Goal: Task Accomplishment & Management: Manage account settings

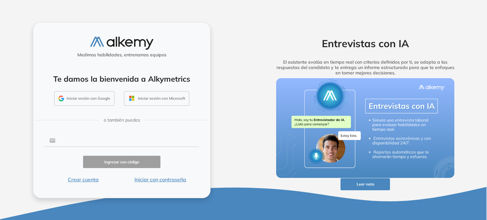
click at [93, 144] on input "text" at bounding box center [128, 141] width 144 height 12
type input "**********"
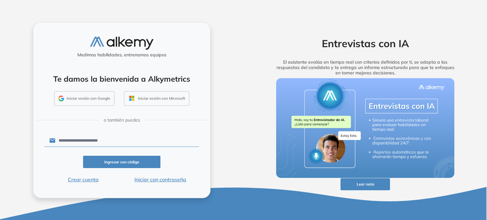
click at [116, 163] on button "Ingresar con código" at bounding box center [121, 162] width 77 height 12
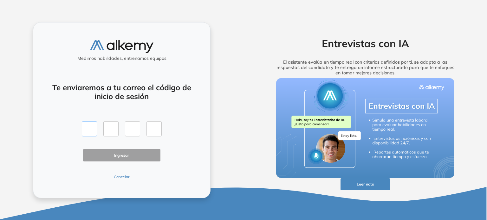
click at [84, 130] on input "text" at bounding box center [89, 128] width 15 height 15
type input "*"
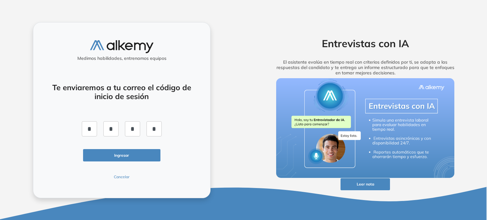
click at [110, 156] on button "Ingresar" at bounding box center [121, 155] width 77 height 12
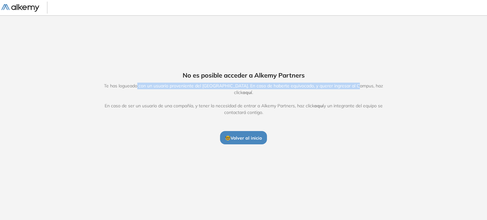
drag, startPoint x: 132, startPoint y: 89, endPoint x: 355, endPoint y: 85, distance: 223.3
click at [355, 85] on div "No es posible acceder a Alkemy Partners Te has logueado con un usuario provenie…" at bounding box center [243, 108] width 325 height 74
click at [156, 92] on span "Te has logueado con un usuario proveniente del [GEOGRAPHIC_DATA]. En caso de ha…" at bounding box center [243, 99] width 292 height 33
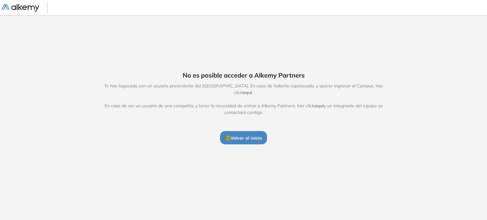
drag, startPoint x: 242, startPoint y: 85, endPoint x: 246, endPoint y: 84, distance: 3.2
click at [243, 85] on div "No es posible acceder a Alkemy Partners Te has logueado con un usuario provenie…" at bounding box center [243, 108] width 325 height 74
click at [252, 90] on span "aquí" at bounding box center [248, 93] width 10 height 6
